Goal: Find specific page/section: Find specific page/section

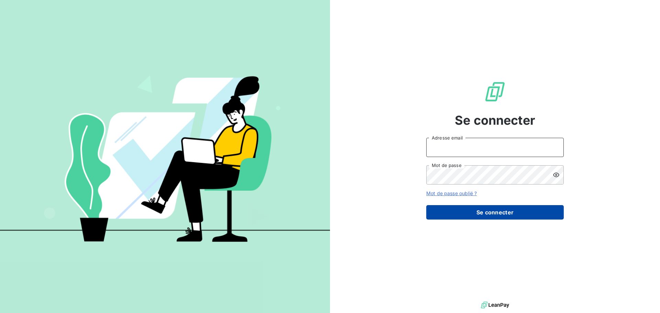
type input "[PERSON_NAME][EMAIL_ADDRESS][DOMAIN_NAME]"
click at [472, 210] on button "Se connecter" at bounding box center [495, 212] width 138 height 14
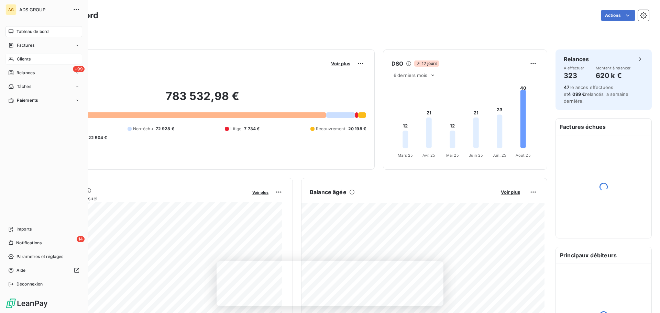
click at [22, 58] on span "Clients" at bounding box center [24, 59] width 14 height 6
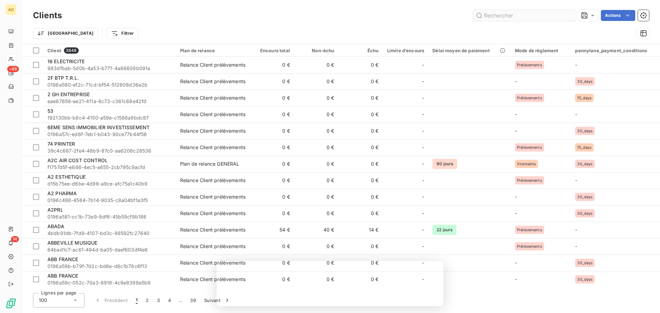
click at [493, 14] on input "text" at bounding box center [524, 15] width 103 height 11
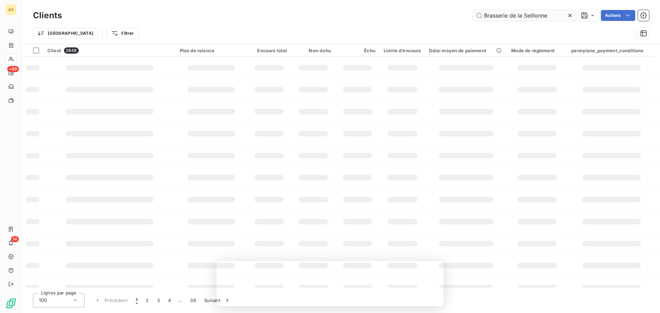
type input "Brasserie de la Seillonne"
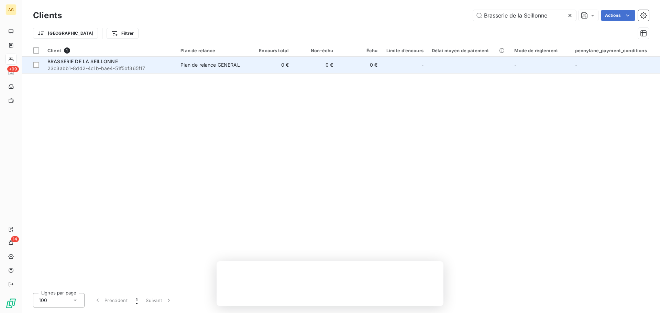
click at [102, 60] on span "BRASSERIE DE LA SEILLONNE" at bounding box center [82, 61] width 71 height 6
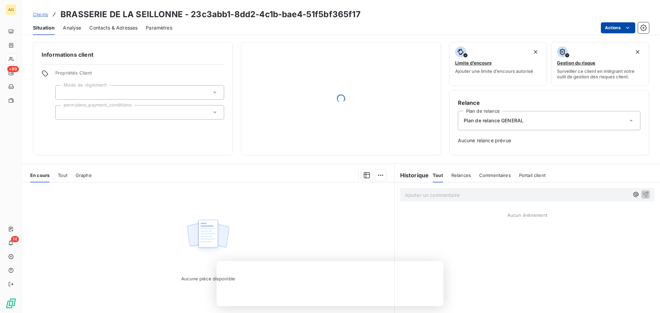
click at [612, 25] on html "AG +99 14 Clients BRASSERIE DE LA SEILLONNE - 23c3abb1-8dd2-4c1b-bae4-51f5bf365…" at bounding box center [330, 156] width 660 height 313
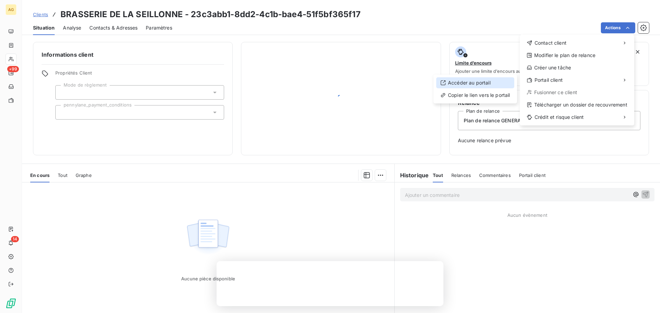
click at [492, 82] on div "Accéder au portail" at bounding box center [475, 82] width 78 height 11
